Goal: Task Accomplishment & Management: Use online tool/utility

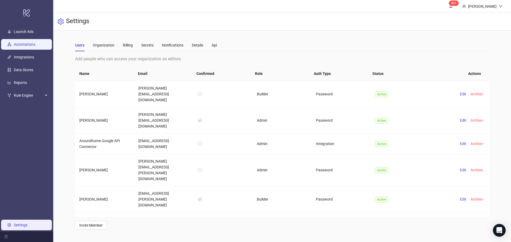
click at [32, 43] on link "Automations" at bounding box center [25, 44] width 22 height 4
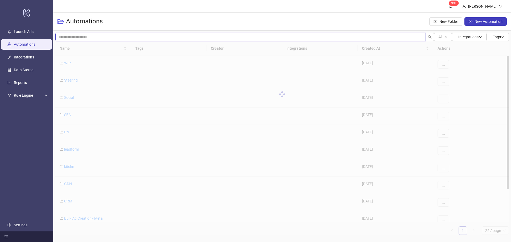
click at [98, 36] on input "search" at bounding box center [240, 37] width 370 height 9
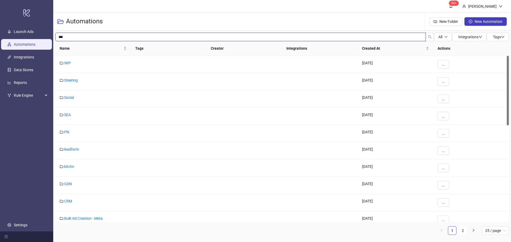
type input "***"
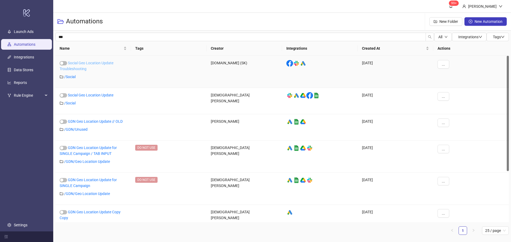
click at [107, 64] on link "Social Geo Location Update Troubleshooting" at bounding box center [87, 66] width 54 height 10
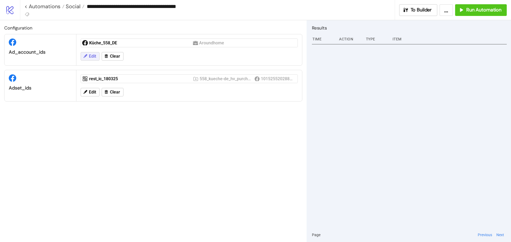
click at [90, 56] on span "Edit" at bounding box center [92, 56] width 7 height 5
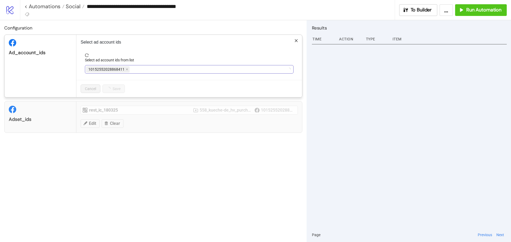
click at [127, 68] on span at bounding box center [127, 70] width 3 height 6
click at [125, 70] on div "Küche_558_DE" at bounding box center [186, 69] width 201 height 7
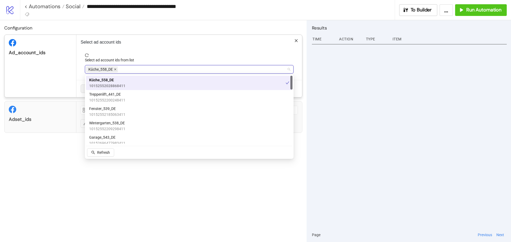
click at [116, 69] on icon "close" at bounding box center [115, 69] width 3 height 3
click at [116, 69] on div at bounding box center [186, 69] width 201 height 7
click at [93, 70] on div at bounding box center [186, 69] width 201 height 7
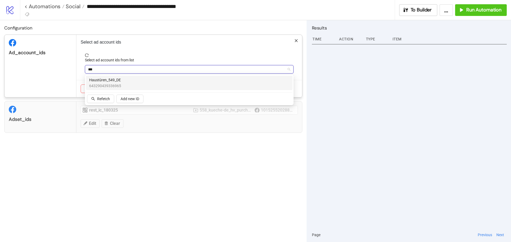
type input "****"
click at [143, 130] on div "adset_ids rest_ic_180325 558_kueche-de_hv_purch_100325 10152552028868411 Edit C…" at bounding box center [153, 117] width 298 height 32
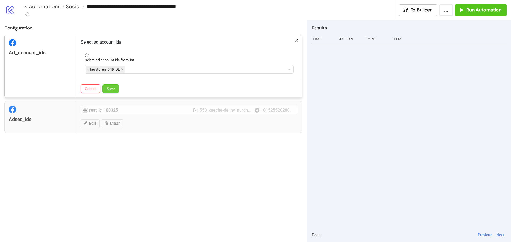
click at [115, 90] on button "Save" at bounding box center [110, 89] width 16 height 9
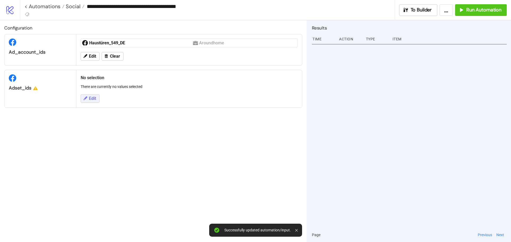
click at [91, 101] on span "Edit" at bounding box center [92, 98] width 7 height 5
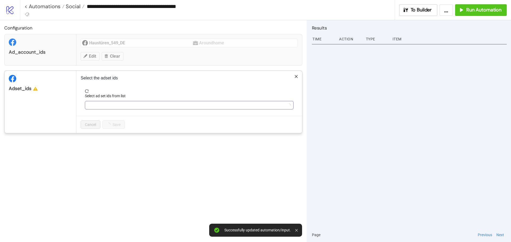
click at [96, 106] on div at bounding box center [186, 105] width 201 height 7
click at [114, 169] on div "Configuration ad_account_ids Haustüren_549_DE Aroundhome Edit Clear adset_ids S…" at bounding box center [153, 131] width 307 height 222
click at [108, 105] on div at bounding box center [186, 105] width 201 height 7
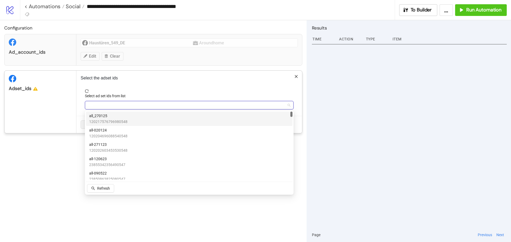
click at [111, 115] on span "all_270125" at bounding box center [108, 116] width 38 height 6
click at [153, 210] on div "Configuration ad_account_ids Haustüren_549_DE Aroundhome Edit Clear adset_ids S…" at bounding box center [153, 131] width 307 height 222
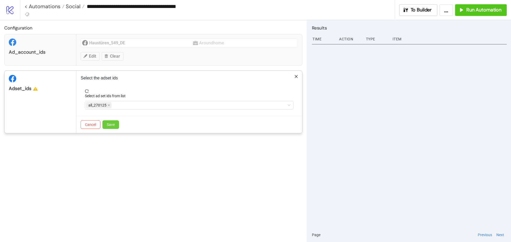
click at [114, 125] on span "Save" at bounding box center [111, 125] width 8 height 4
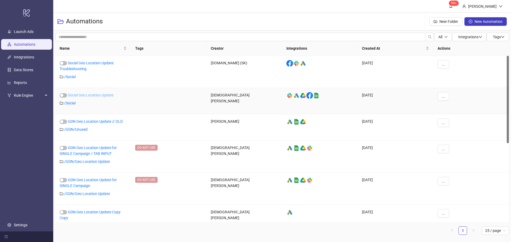
click at [87, 94] on link "Social Geo Location Update" at bounding box center [91, 95] width 46 height 4
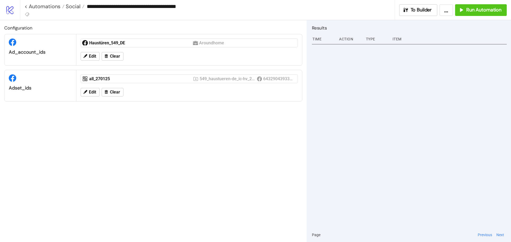
type input "**********"
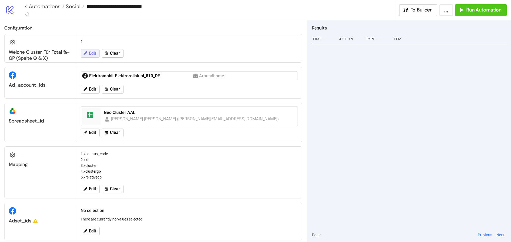
click at [89, 53] on span "Edit" at bounding box center [92, 53] width 7 height 5
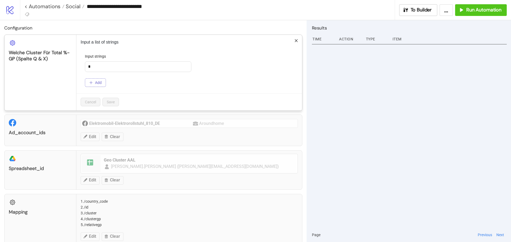
click at [98, 80] on button "Add" at bounding box center [95, 83] width 21 height 9
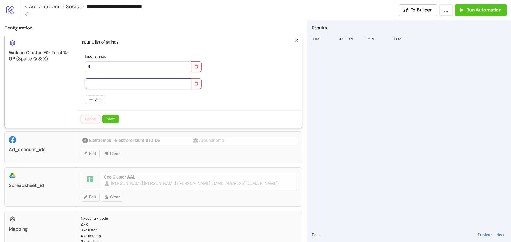
click at [102, 83] on input "text" at bounding box center [138, 84] width 106 height 11
type input "*"
click at [111, 118] on span "Save" at bounding box center [111, 119] width 8 height 4
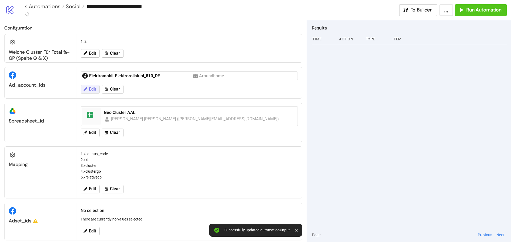
click at [88, 87] on button "Edit" at bounding box center [90, 89] width 19 height 9
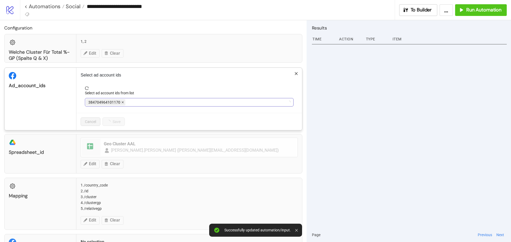
click at [122, 103] on icon "close" at bounding box center [123, 103] width 2 height 2
click at [151, 104] on icon "close" at bounding box center [151, 102] width 3 height 3
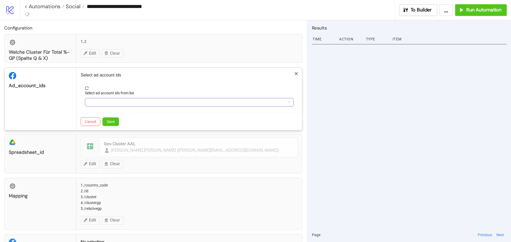
click at [151, 104] on div at bounding box center [186, 102] width 201 height 7
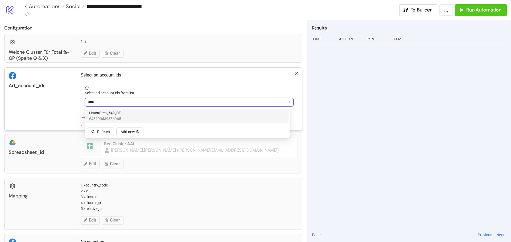
type input "*****"
click at [146, 119] on div "Haustüren_549_DE 643290439336965" at bounding box center [187, 116] width 196 height 12
click at [75, 108] on div "ad_account_ids" at bounding box center [41, 99] width 72 height 63
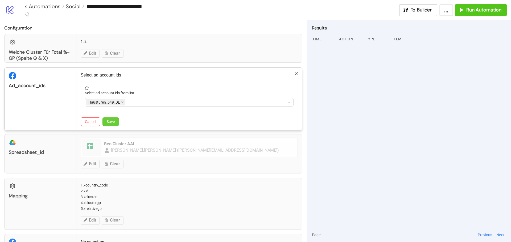
click at [109, 123] on span "Save" at bounding box center [111, 122] width 8 height 4
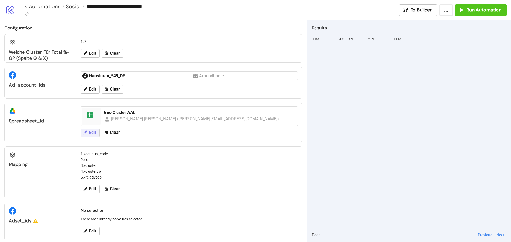
click at [88, 134] on button "Edit" at bounding box center [90, 133] width 19 height 9
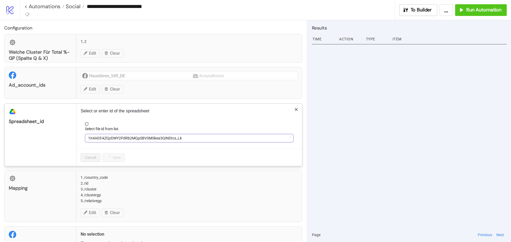
click at [114, 139] on span "1It4A05-kZQyDWY2PdRb2MQpSBVSMSkea3QINDtcs_Lk" at bounding box center [189, 138] width 202 height 8
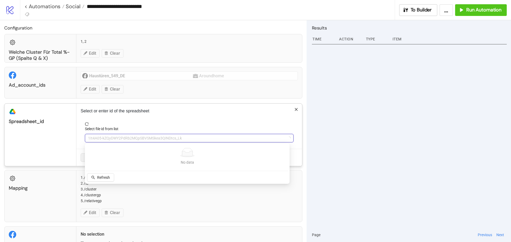
paste input "**********"
type input "**********"
click at [137, 178] on span "Add new ID" at bounding box center [130, 178] width 19 height 4
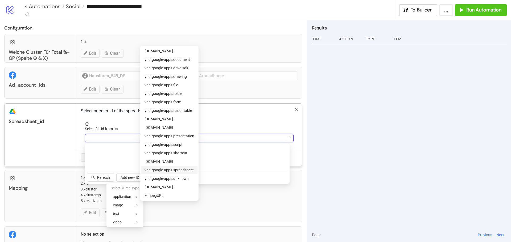
click at [180, 170] on span "vnd.google-apps.spreadsheet" at bounding box center [169, 170] width 49 height 4
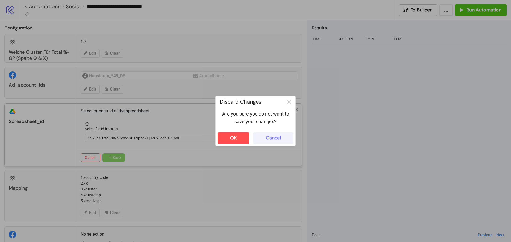
click at [274, 141] on div "Cancel" at bounding box center [273, 138] width 15 height 6
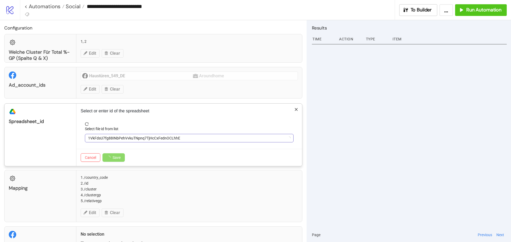
click at [148, 139] on span "1VkFdsU7fg88INbPehVvkuTNpnq7TjHcCxFednOCLhhE" at bounding box center [189, 138] width 202 height 8
click at [148, 139] on span "Geo Cluster AAL" at bounding box center [189, 138] width 202 height 8
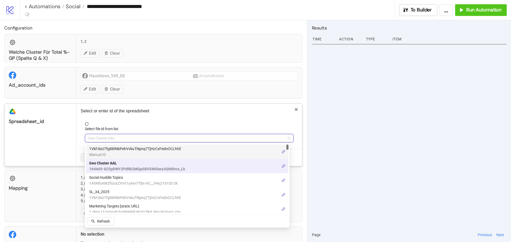
click at [142, 138] on span "Geo Cluster AAL" at bounding box center [189, 138] width 202 height 8
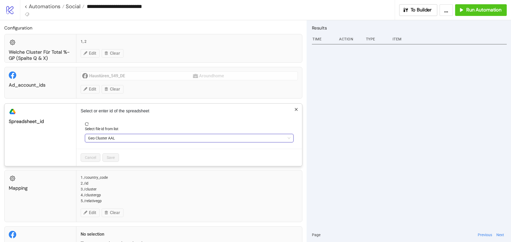
paste input "**********"
type input "**********"
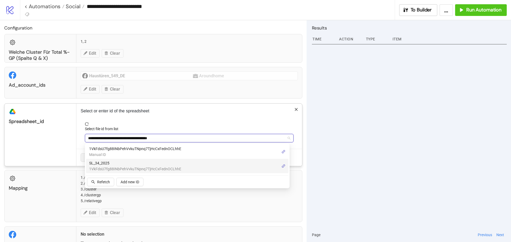
click at [118, 164] on span "SL_34_2025" at bounding box center [135, 163] width 92 height 6
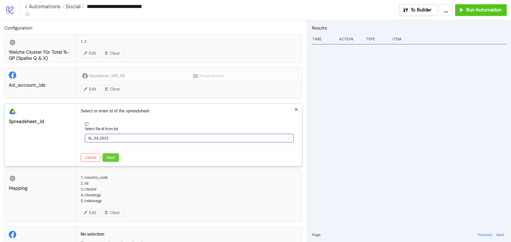
click at [112, 159] on span "Save" at bounding box center [111, 158] width 8 height 4
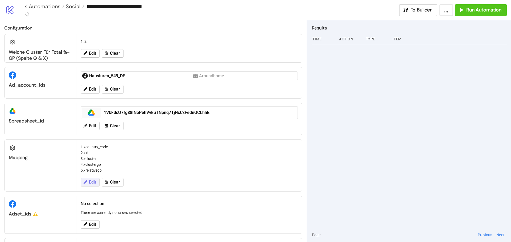
click at [98, 179] on button "Edit" at bounding box center [90, 182] width 19 height 9
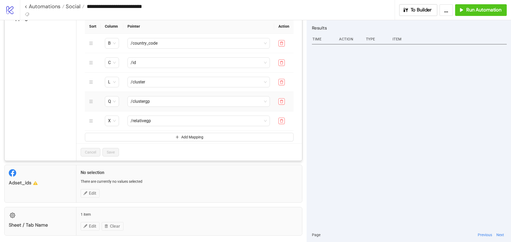
scroll to position [142, 0]
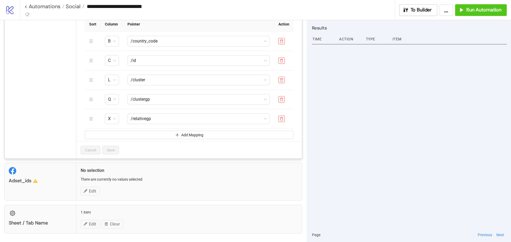
click at [93, 191] on div "**********" at bounding box center [255, 121] width 511 height 242
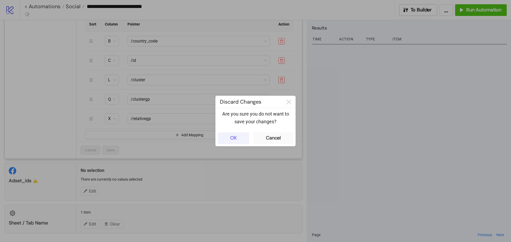
click at [235, 134] on button "OK" at bounding box center [233, 139] width 31 height 12
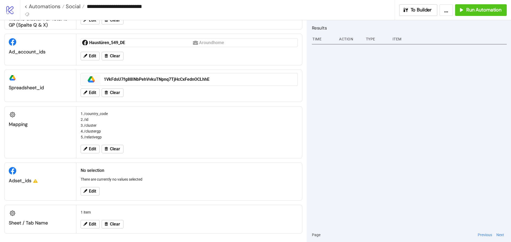
scroll to position [33, 0]
click at [89, 190] on button "Edit" at bounding box center [90, 191] width 19 height 9
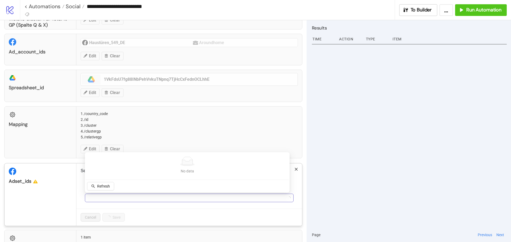
click at [108, 198] on div at bounding box center [186, 198] width 201 height 7
click at [149, 115] on div "all_270125 120217576796980548" at bounding box center [187, 117] width 196 height 12
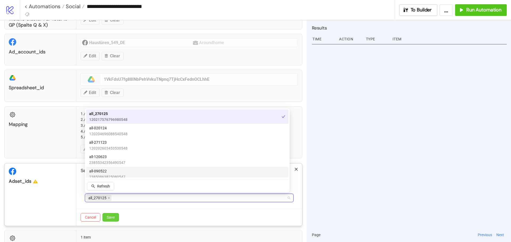
click at [112, 216] on span "Save" at bounding box center [111, 218] width 8 height 4
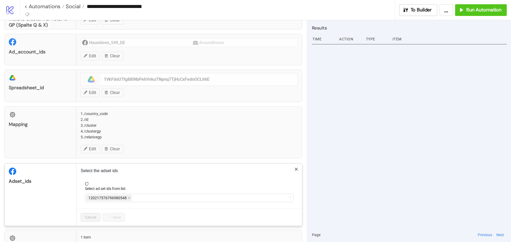
scroll to position [27, 0]
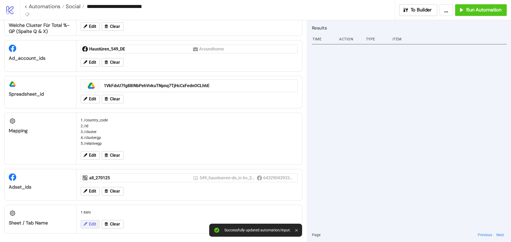
click at [88, 228] on button "Edit" at bounding box center [90, 224] width 19 height 9
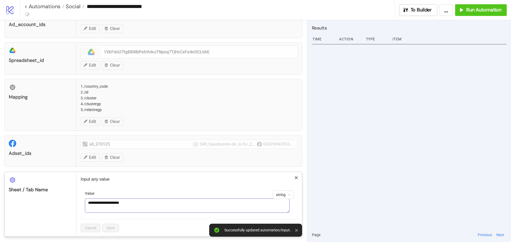
scroll to position [63, 0]
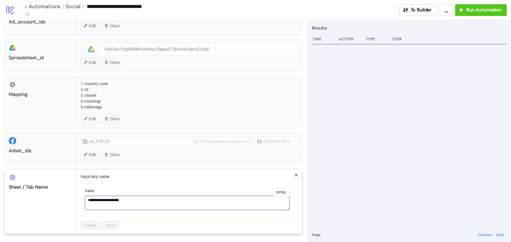
click at [143, 198] on textarea "**********" at bounding box center [187, 203] width 205 height 14
paste textarea
type textarea "**********"
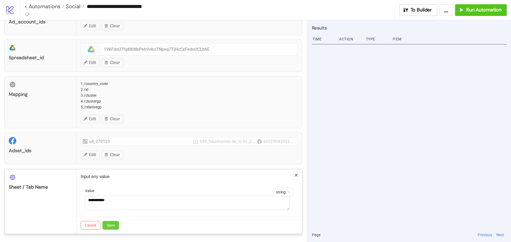
click at [109, 228] on span "Save" at bounding box center [111, 226] width 8 height 4
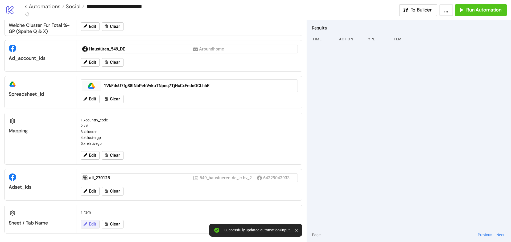
click at [92, 225] on span "Edit" at bounding box center [92, 224] width 7 height 5
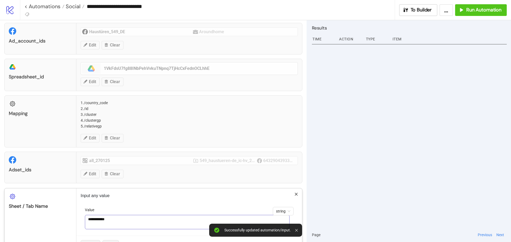
scroll to position [53, 0]
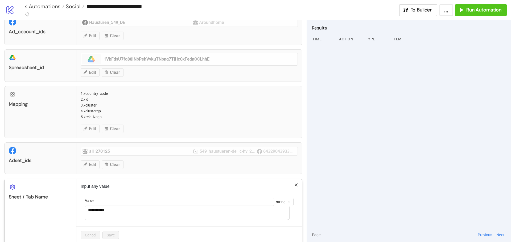
click at [134, 192] on div "**********" at bounding box center [189, 211] width 226 height 65
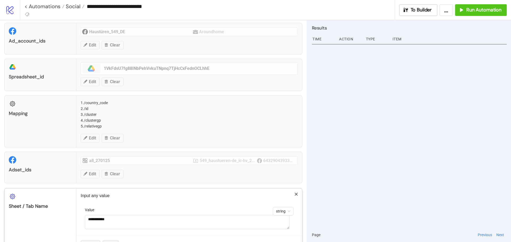
scroll to position [63, 0]
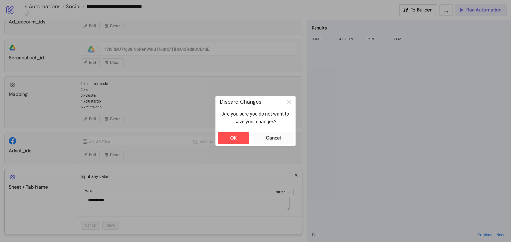
click at [485, 9] on div "**********" at bounding box center [255, 121] width 511 height 242
click at [272, 138] on div "Cancel" at bounding box center [273, 138] width 15 height 6
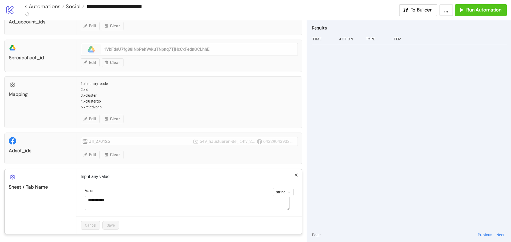
click at [335, 164] on div "**********" at bounding box center [255, 121] width 511 height 242
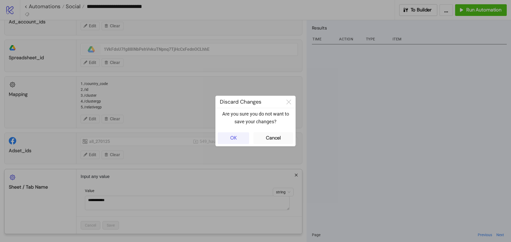
click at [236, 139] on div "OK" at bounding box center [233, 138] width 7 height 6
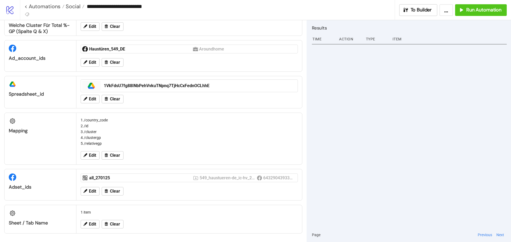
scroll to position [27, 0]
click at [94, 224] on span "Edit" at bounding box center [92, 224] width 7 height 5
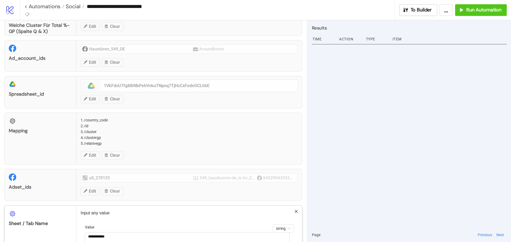
click at [314, 171] on div "**********" at bounding box center [255, 121] width 511 height 242
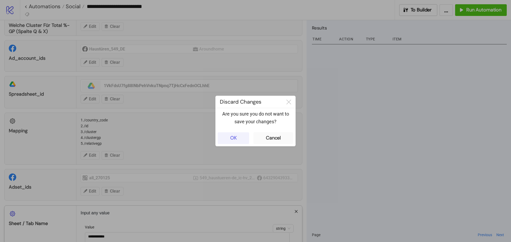
click at [240, 137] on button "OK" at bounding box center [233, 139] width 31 height 12
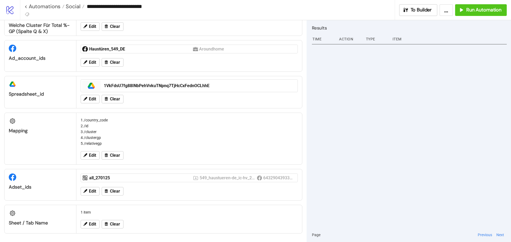
scroll to position [0, 0]
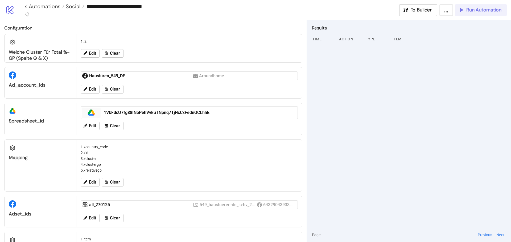
click at [472, 11] on span "Run Automation" at bounding box center [483, 10] width 35 height 6
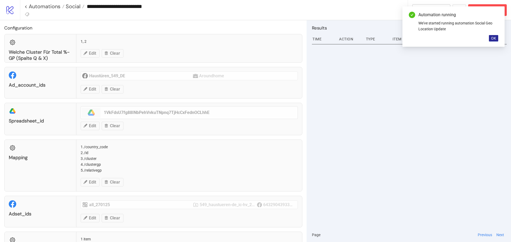
click at [493, 40] on span "OK" at bounding box center [493, 38] width 5 height 4
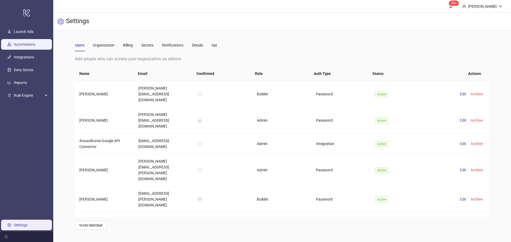
click at [32, 43] on link "Automations" at bounding box center [25, 44] width 22 height 4
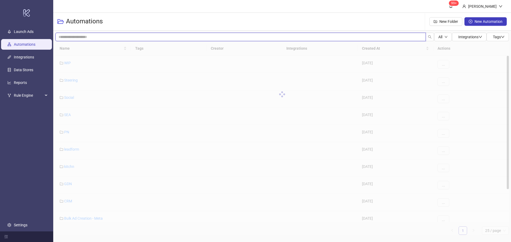
click at [79, 35] on input "search" at bounding box center [240, 37] width 370 height 9
type input "***"
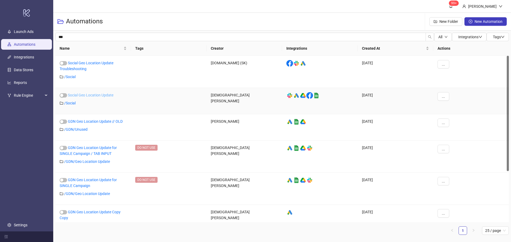
click at [87, 95] on link "Social Geo Location Update" at bounding box center [91, 95] width 46 height 4
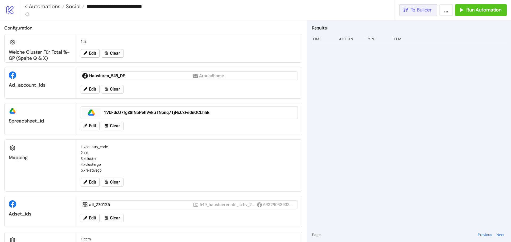
click at [406, 13] on button "To Builder" at bounding box center [418, 10] width 38 height 12
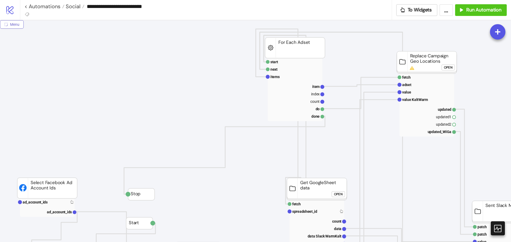
click at [12, 23] on span "Menu" at bounding box center [14, 24] width 9 height 4
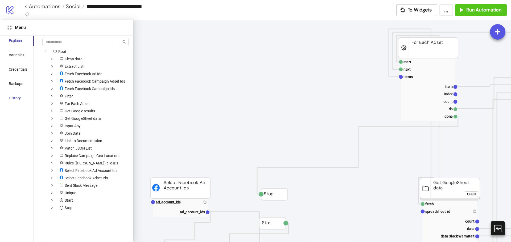
click at [18, 98] on div "History" at bounding box center [15, 98] width 12 height 6
